Goal: Task Accomplishment & Management: Complete application form

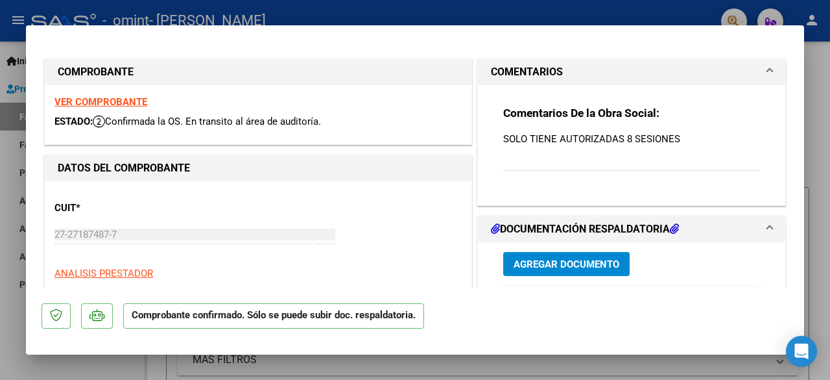
click at [73, 365] on div at bounding box center [415, 190] width 830 height 380
type input "$ 0,00"
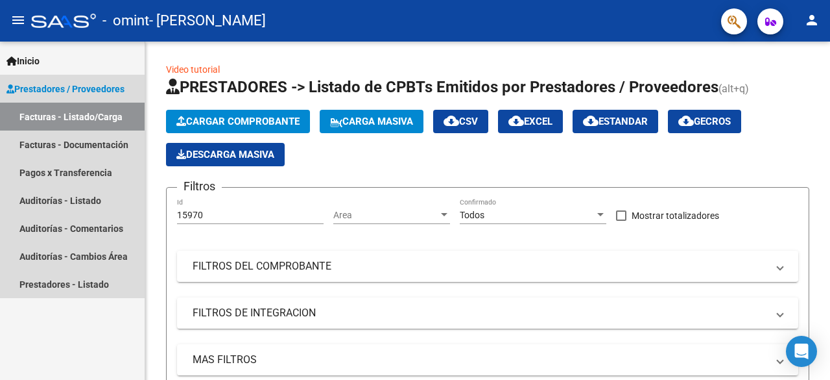
click at [125, 113] on link "Facturas - Listado/Carga" at bounding box center [72, 117] width 145 height 28
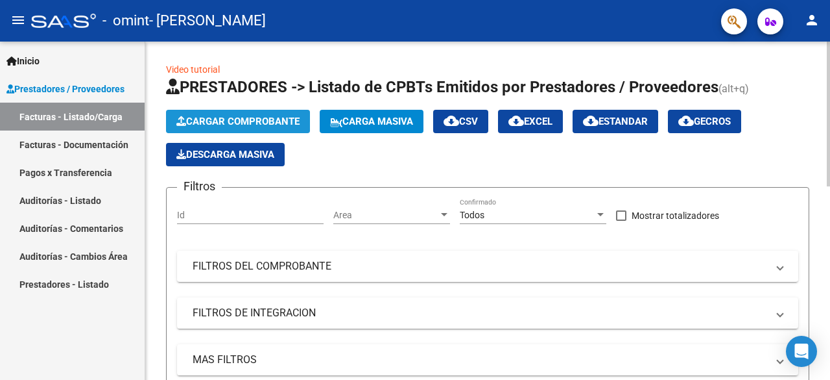
click at [249, 117] on span "Cargar Comprobante" at bounding box center [237, 121] width 123 height 12
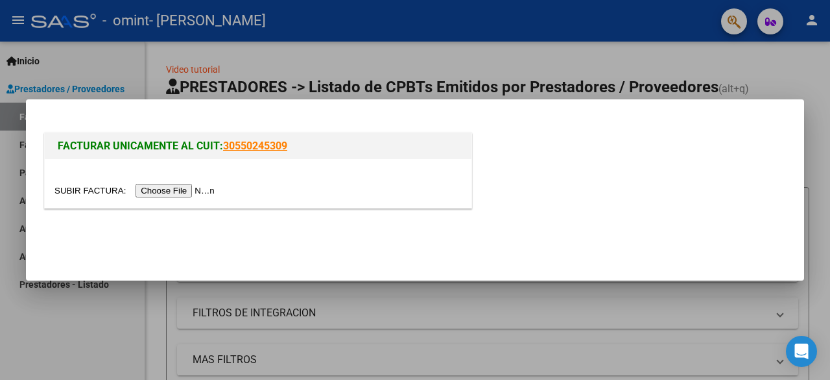
click at [171, 188] on input "file" at bounding box center [136, 191] width 164 height 14
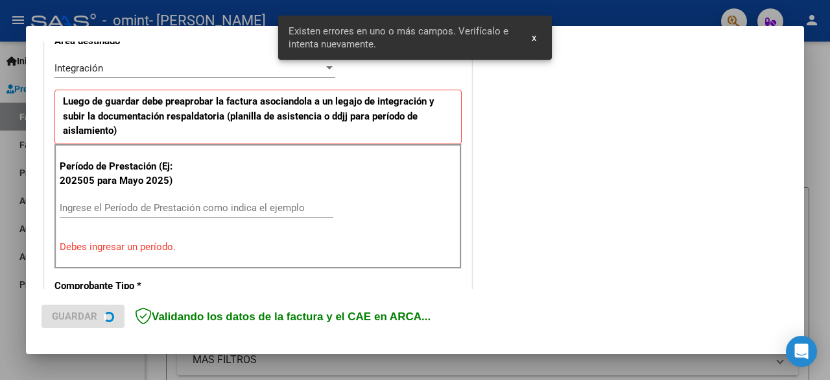
scroll to position [317, 0]
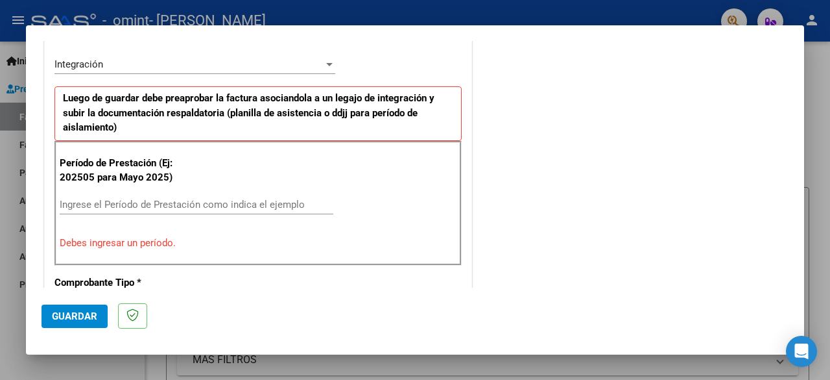
click at [160, 195] on div "Ingrese el Período de Prestación como indica el ejemplo" at bounding box center [197, 204] width 274 height 19
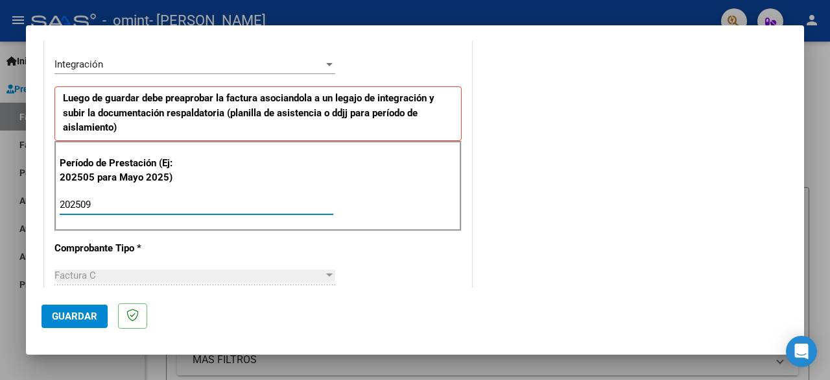
type input "202509"
click at [74, 308] on button "Guardar" at bounding box center [75, 315] width 66 height 23
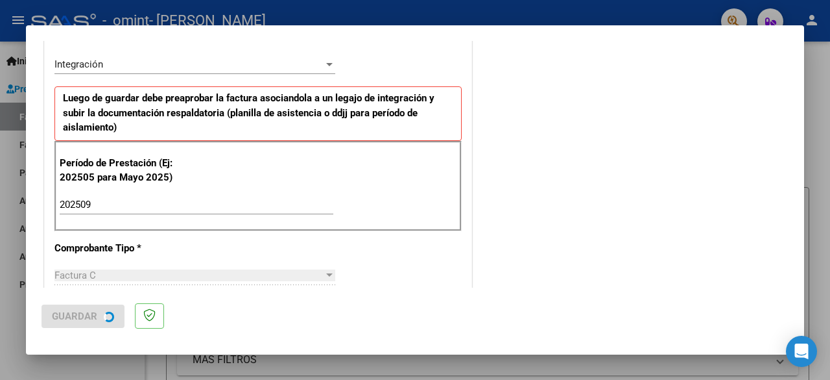
scroll to position [0, 0]
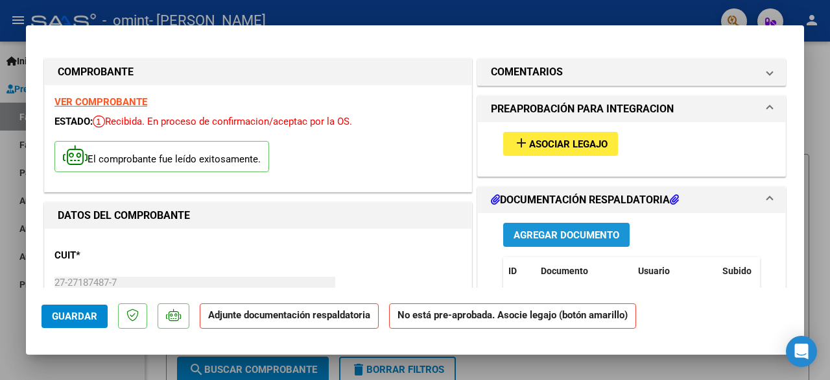
click at [533, 231] on span "Agregar Documento" at bounding box center [567, 235] width 106 height 12
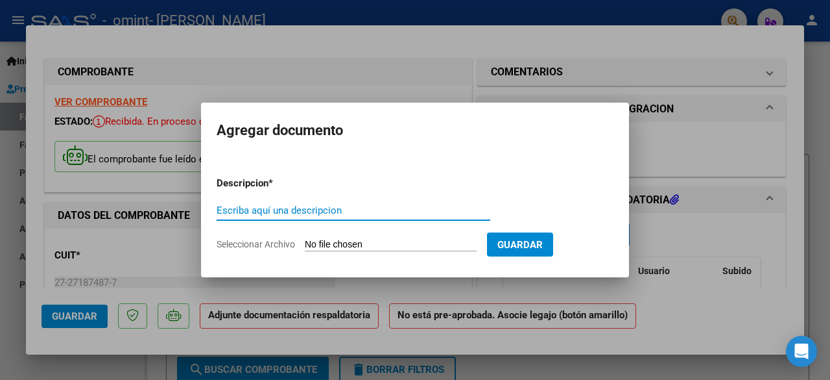
click at [429, 241] on input "Seleccionar Archivo" at bounding box center [391, 245] width 172 height 12
type input "C:\fakepath\planilla [DATE] dimas.jpeg"
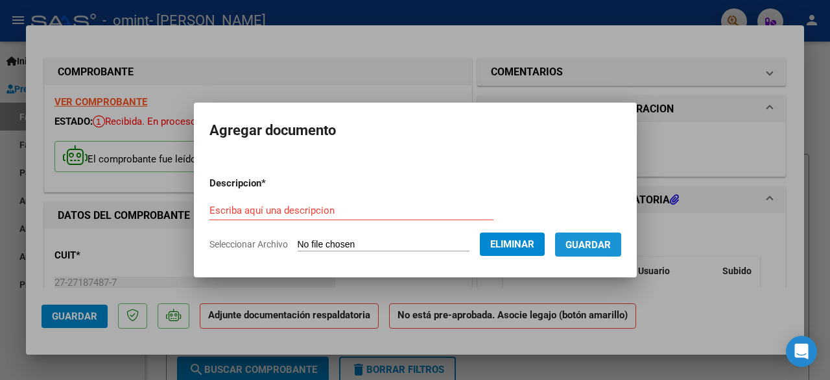
click at [615, 234] on button "Guardar" at bounding box center [588, 244] width 66 height 24
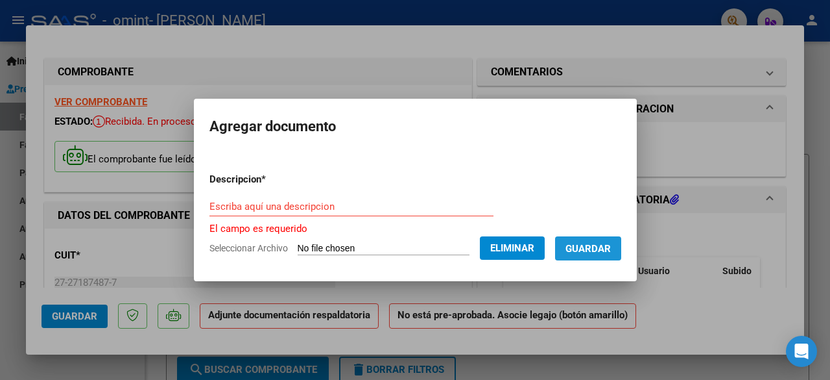
click at [611, 251] on span "Guardar" at bounding box center [588, 249] width 45 height 12
click at [419, 203] on input "Escriba aquí una descripcion" at bounding box center [352, 206] width 284 height 12
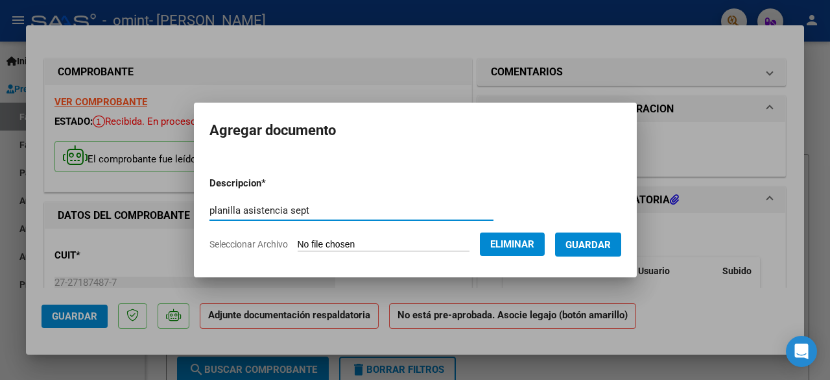
type input "planilla asistencia sept"
click at [611, 243] on span "Guardar" at bounding box center [588, 245] width 45 height 12
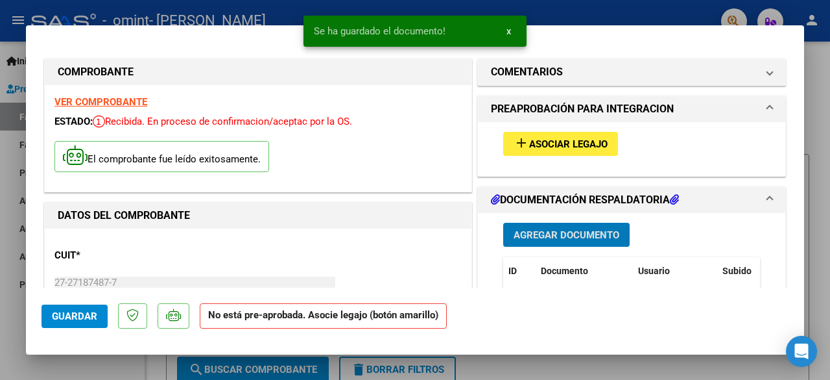
click at [541, 140] on span "Asociar Legajo" at bounding box center [568, 144] width 78 height 12
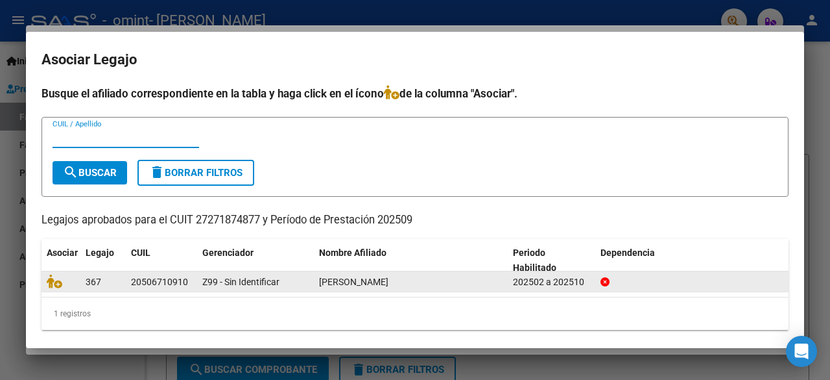
click at [529, 280] on div "202502 a 202510" at bounding box center [551, 281] width 77 height 15
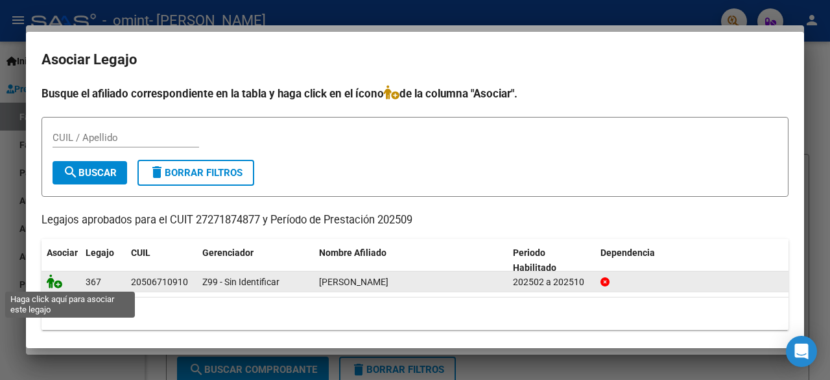
click at [54, 278] on icon at bounding box center [55, 281] width 16 height 14
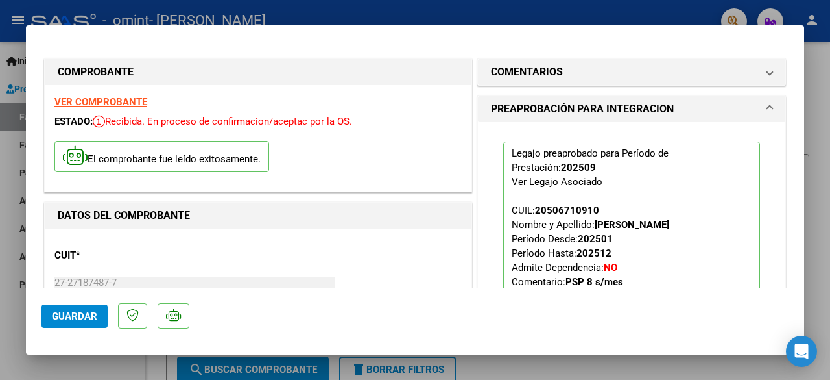
click at [71, 319] on span "Guardar" at bounding box center [74, 316] width 45 height 12
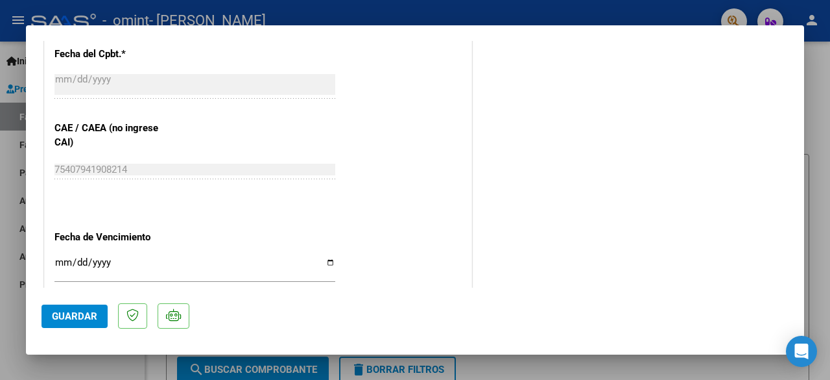
scroll to position [926, 0]
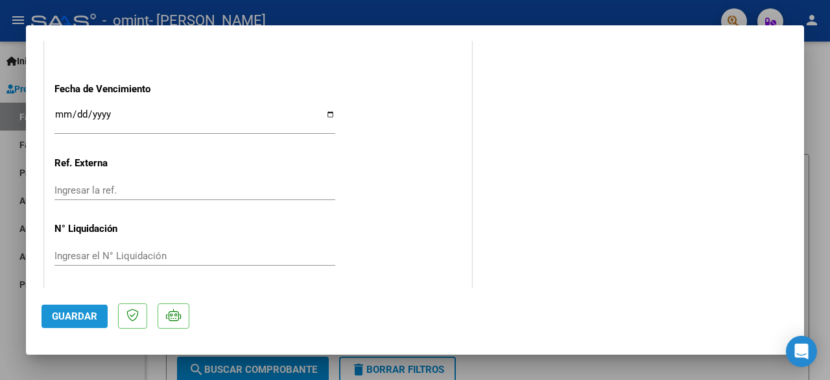
click at [79, 321] on span "Guardar" at bounding box center [74, 316] width 45 height 12
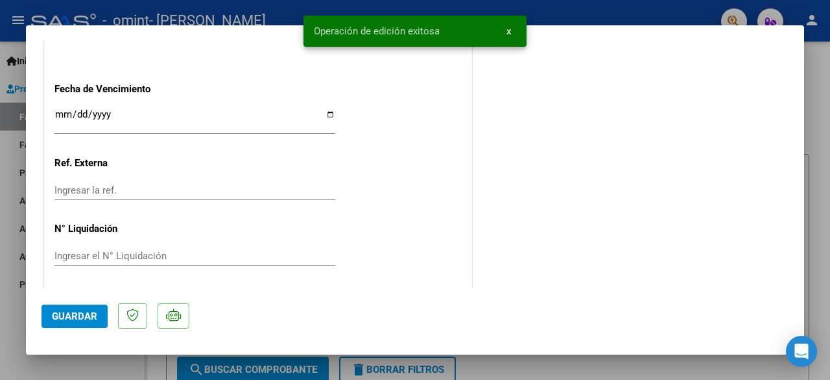
click at [825, 117] on div at bounding box center [415, 190] width 830 height 380
type input "$ 0,00"
